Goal: Navigation & Orientation: Find specific page/section

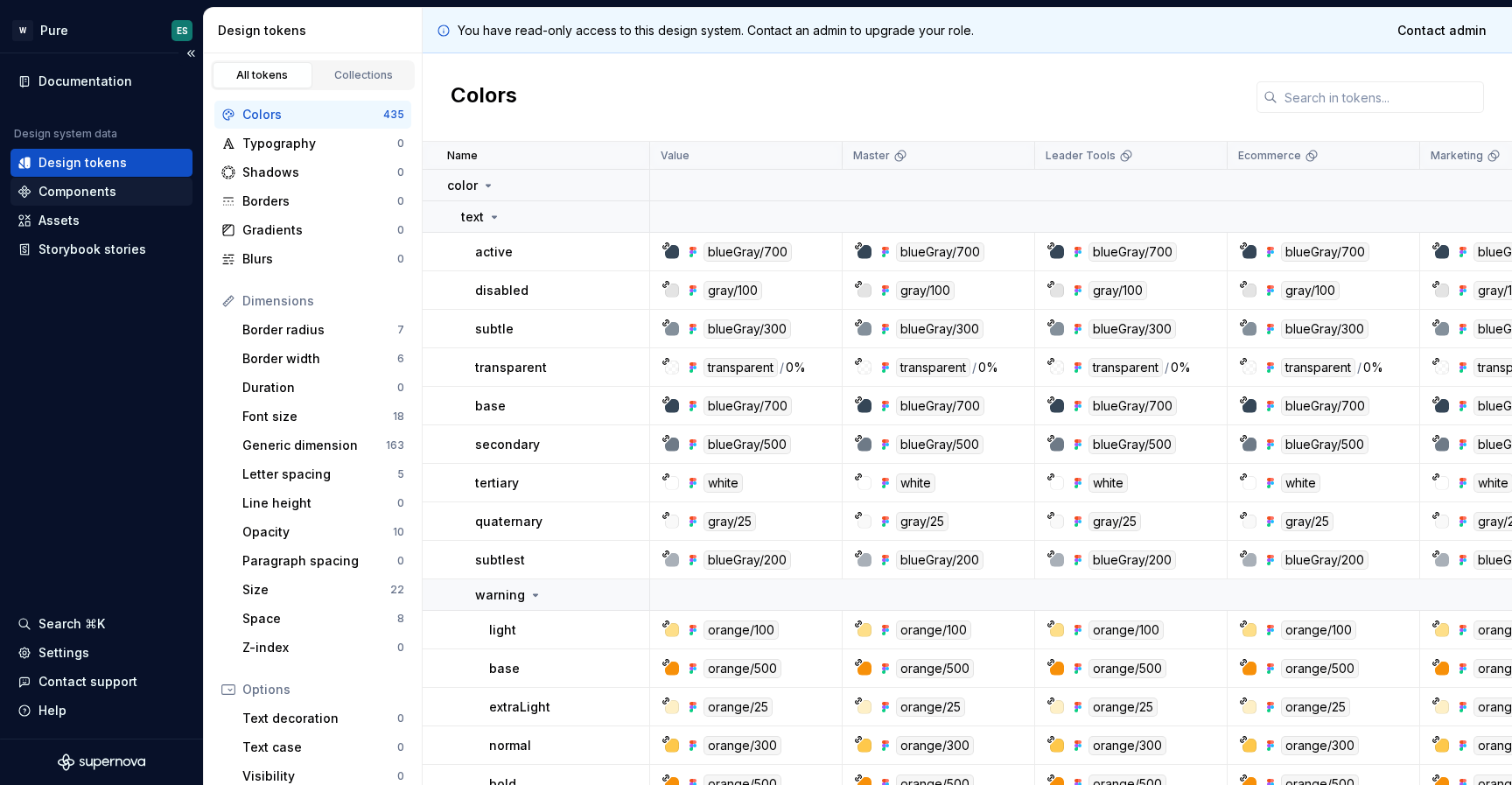
click at [88, 189] on div "Components" at bounding box center [77, 191] width 78 height 18
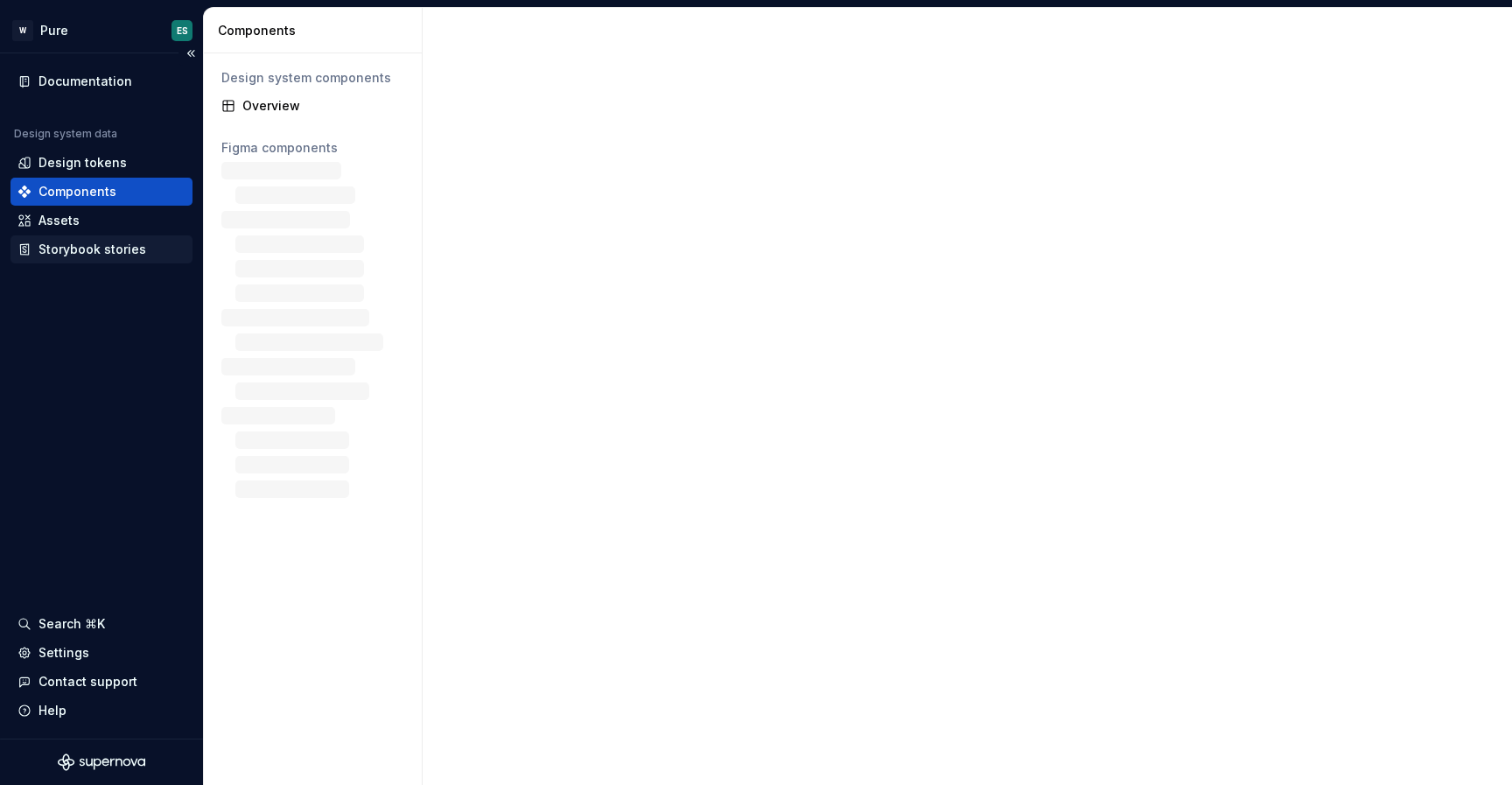
click at [87, 249] on div "Storybook stories" at bounding box center [92, 250] width 108 height 18
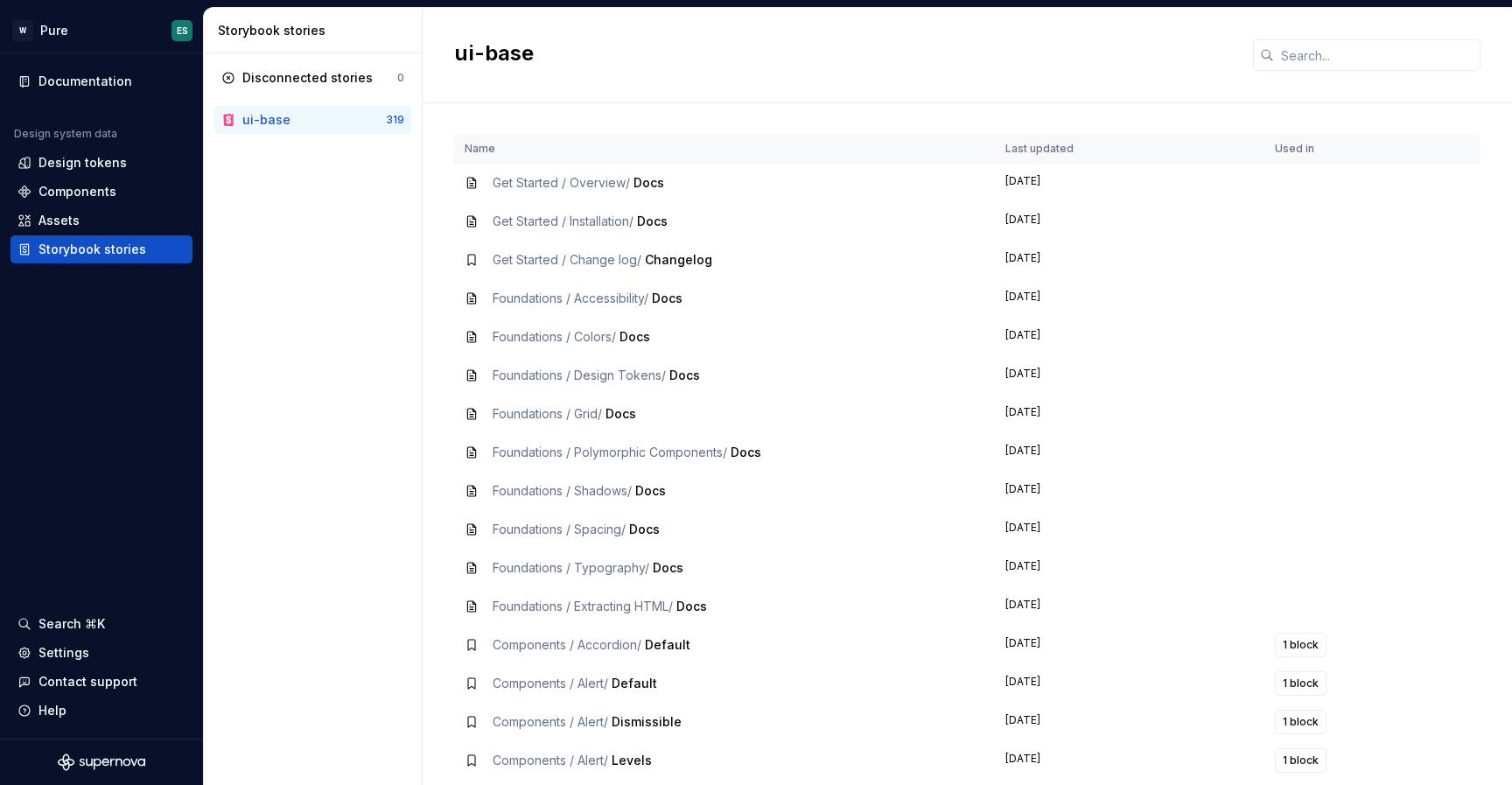
click at [603, 180] on span "Get Started / Overview /" at bounding box center [561, 181] width 138 height 15
drag, startPoint x: 1038, startPoint y: 170, endPoint x: 1027, endPoint y: 179, distance: 14.2
click at [1038, 171] on td "[DATE]" at bounding box center [1129, 183] width 270 height 40
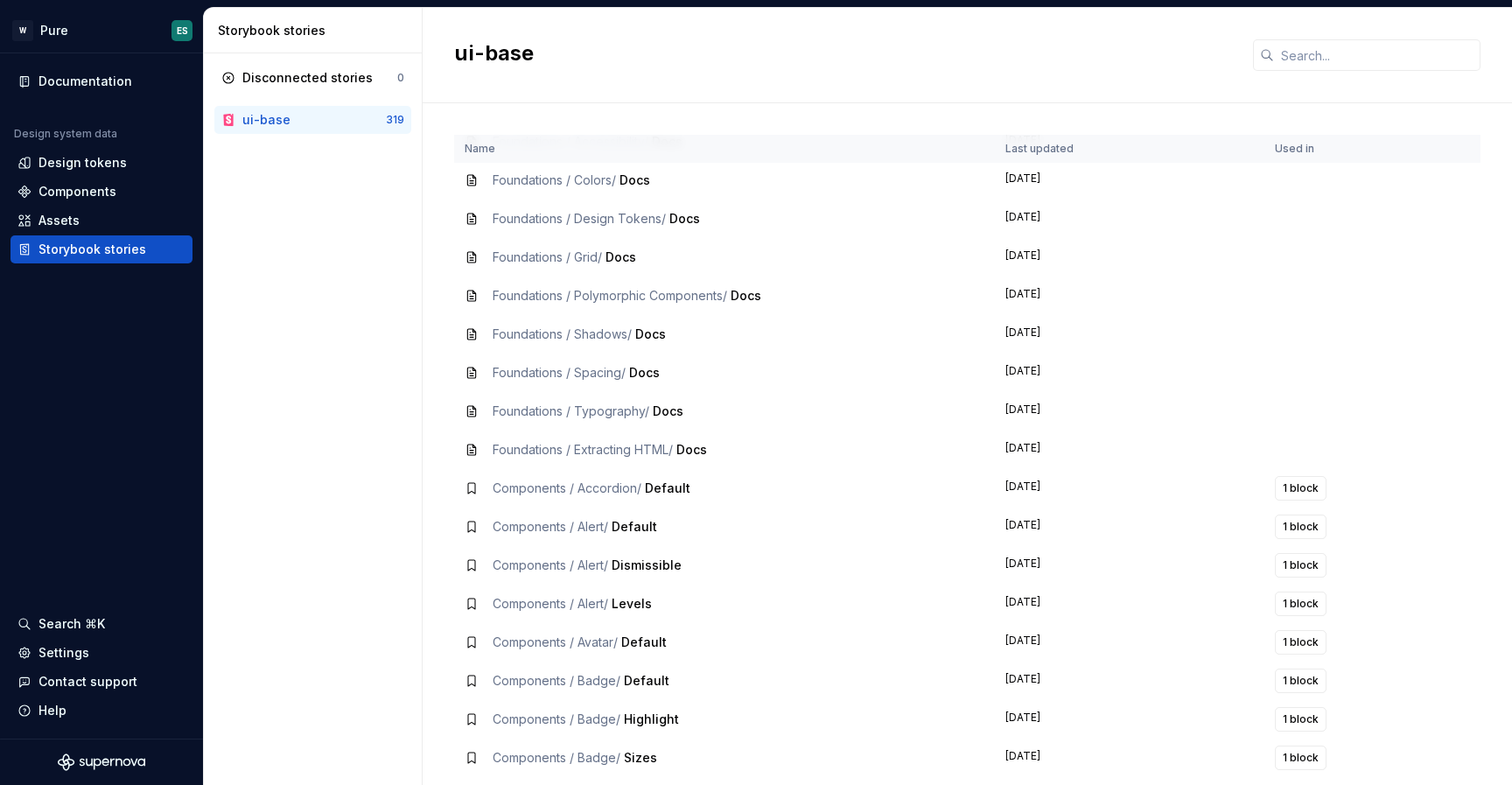
scroll to position [160, 0]
click at [1286, 484] on span "1 block" at bounding box center [1301, 487] width 36 height 14
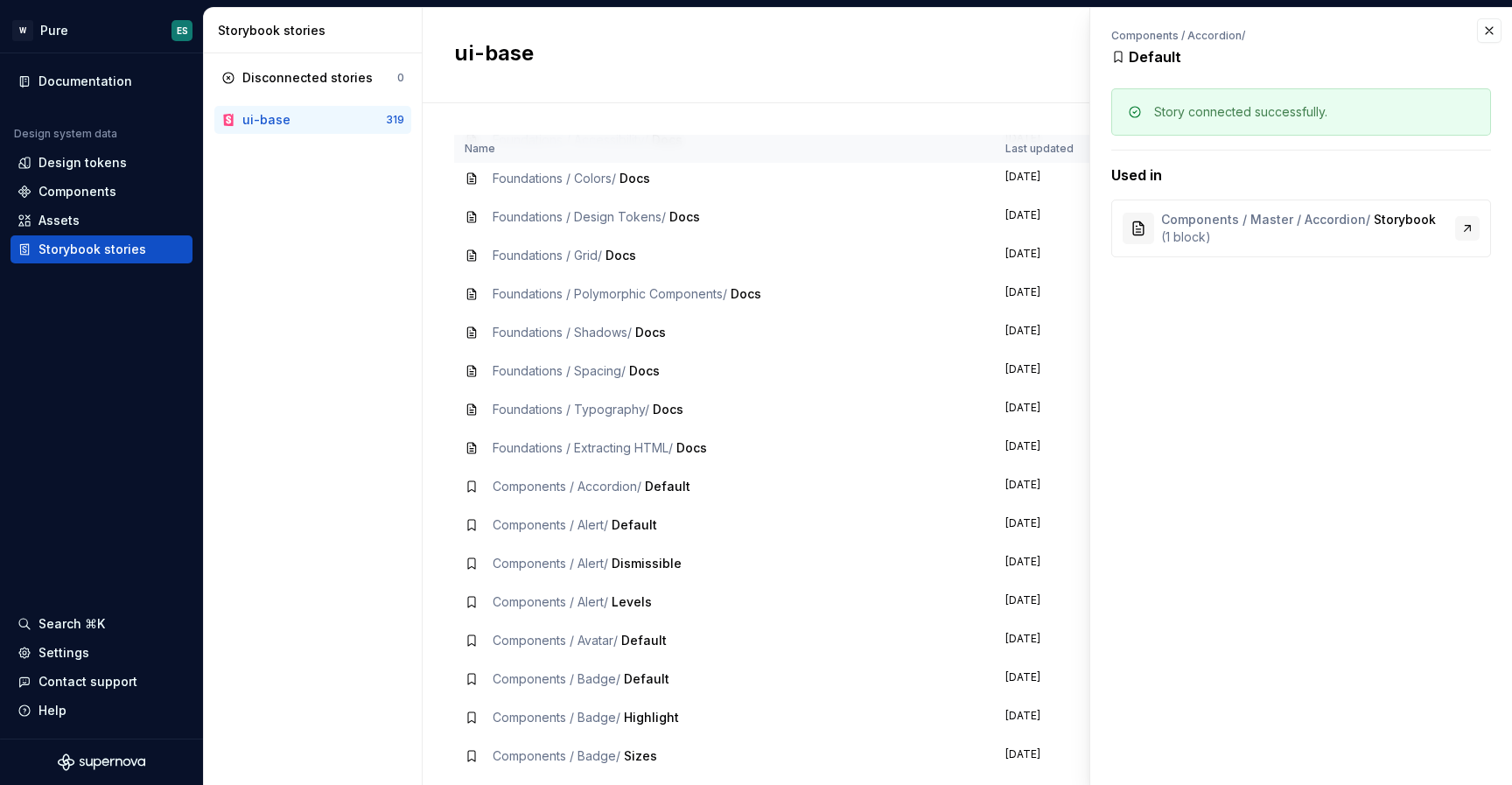
click at [1467, 226] on link at bounding box center [1466, 228] width 25 height 25
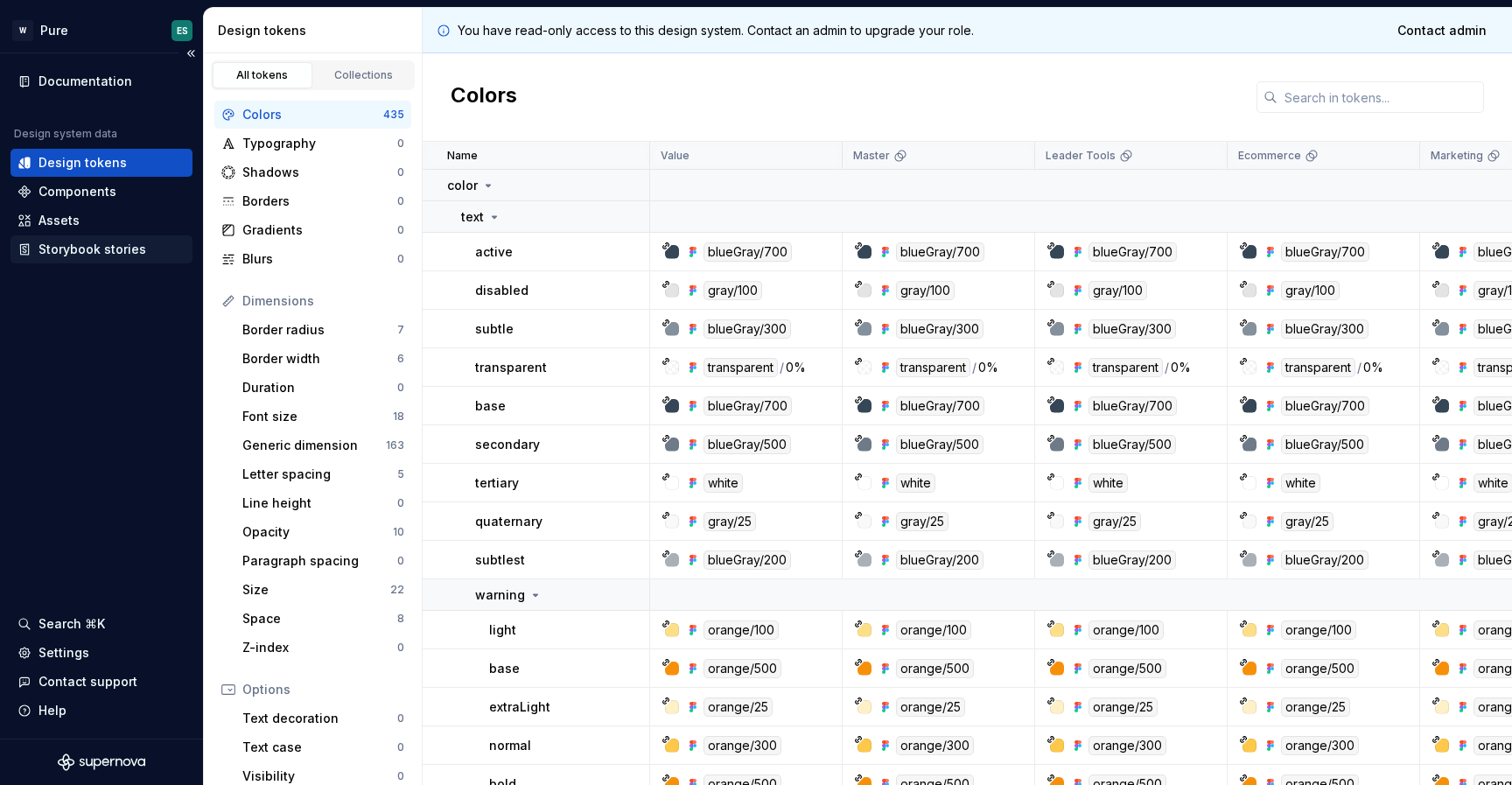
click at [93, 245] on div "Storybook stories" at bounding box center [92, 250] width 108 height 18
